Goal: Navigation & Orientation: Find specific page/section

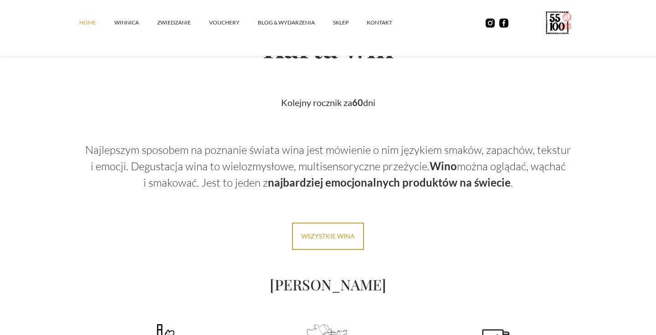
scroll to position [1191, 0]
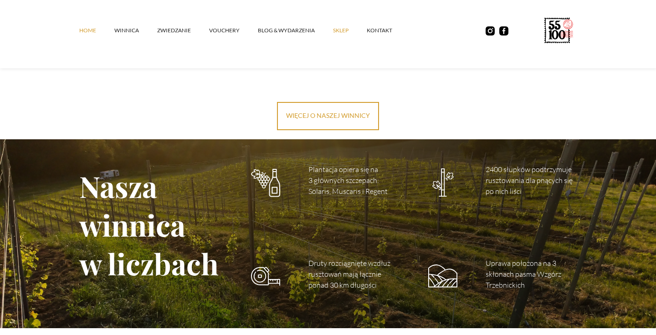
click at [340, 30] on link "SKLEP" at bounding box center [350, 30] width 34 height 27
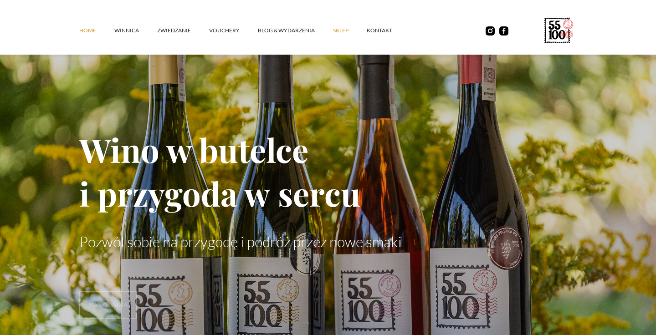
click at [336, 32] on link "SKLEP" at bounding box center [350, 30] width 34 height 27
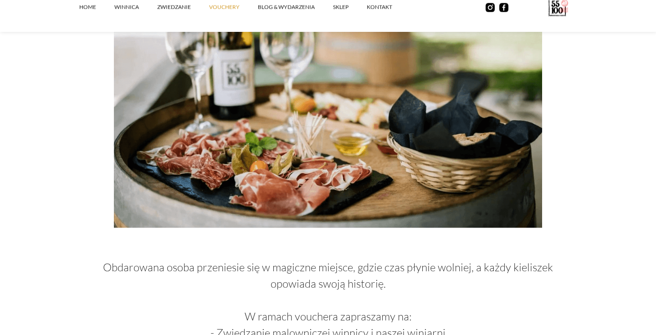
scroll to position [483, 0]
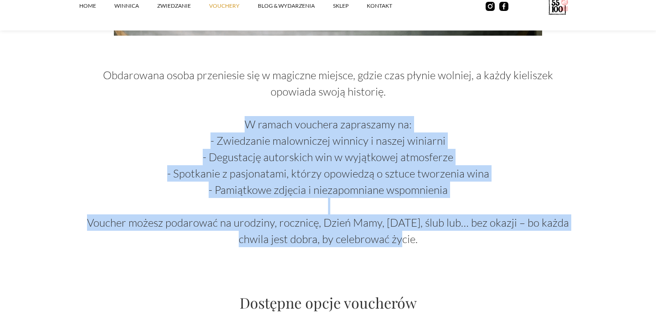
drag, startPoint x: 204, startPoint y: 125, endPoint x: 385, endPoint y: 237, distance: 212.8
click at [385, 237] on p "Obdarowana osoba przeniesie się w magiczne miejsce, gdzie czas płynie wolniej, …" at bounding box center [328, 149] width 498 height 197
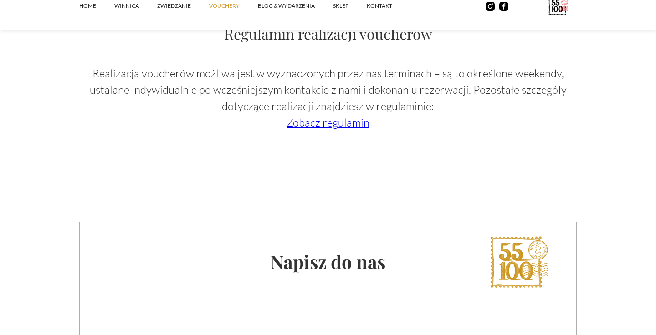
scroll to position [1469, 0]
